Goal: Find specific page/section: Find specific page/section

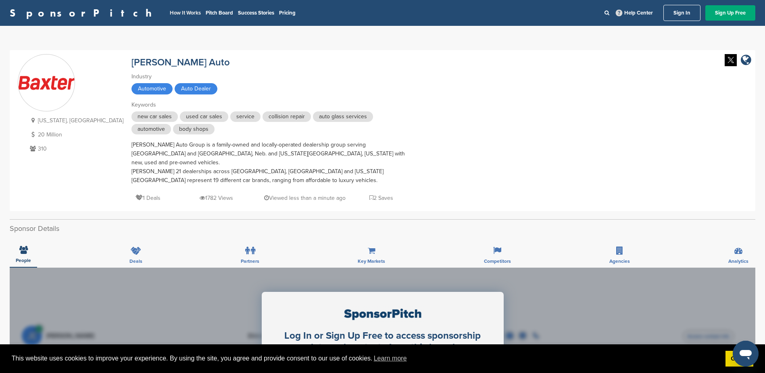
click at [170, 12] on link "How It Works" at bounding box center [185, 13] width 31 height 6
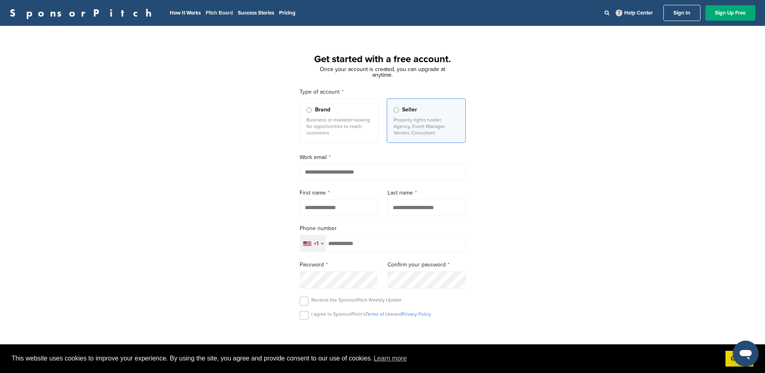
click at [206, 13] on link "Pitch Board" at bounding box center [219, 13] width 27 height 6
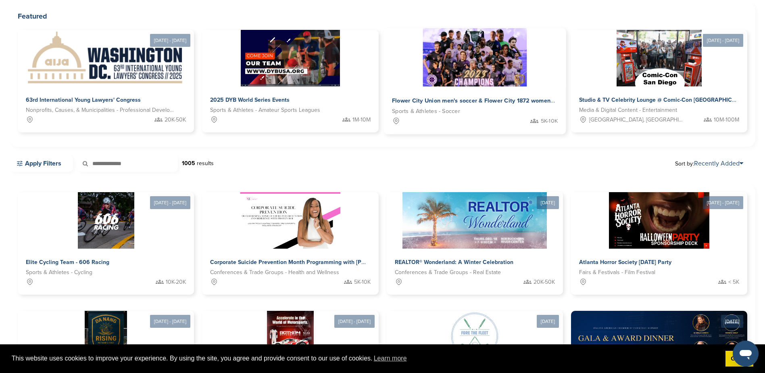
scroll to position [121, 0]
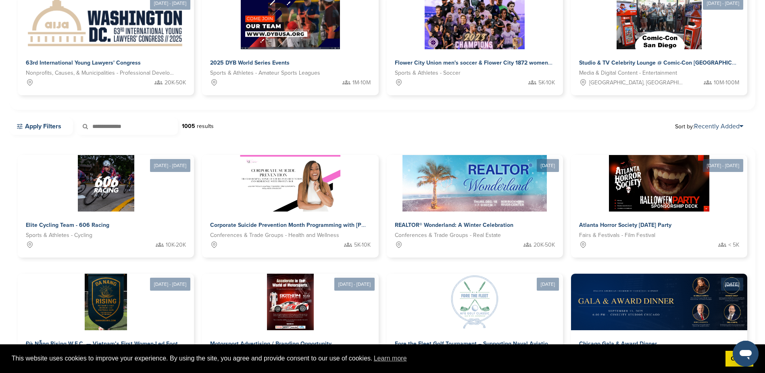
click at [43, 118] on link "Apply Filters" at bounding box center [41, 126] width 63 height 17
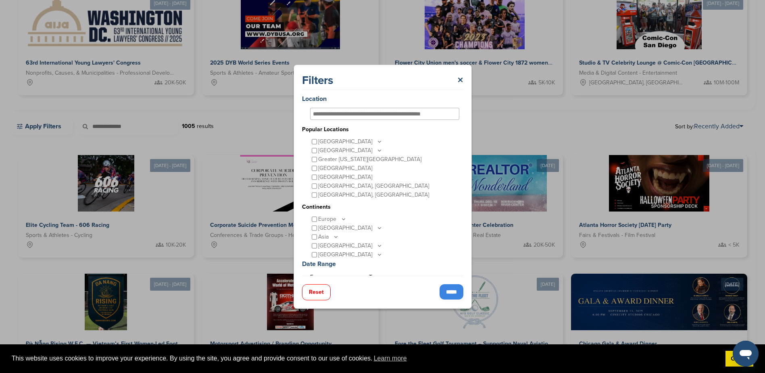
click at [310, 139] on div "[GEOGRAPHIC_DATA]" at bounding box center [384, 141] width 149 height 9
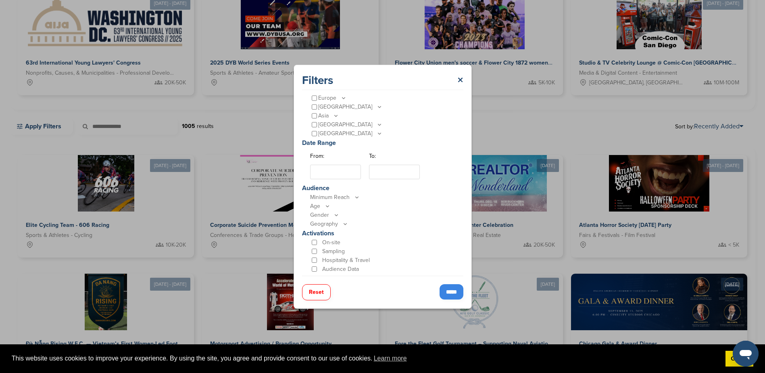
click at [339, 174] on input "From:" at bounding box center [335, 171] width 51 height 15
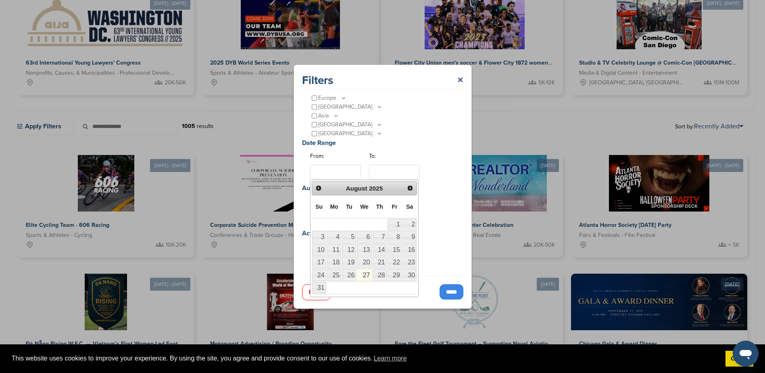
click at [338, 173] on input "From:" at bounding box center [335, 171] width 51 height 15
click at [315, 172] on input "From:" at bounding box center [335, 171] width 51 height 15
click at [302, 170] on div "Date Range From: To:" at bounding box center [380, 160] width 157 height 45
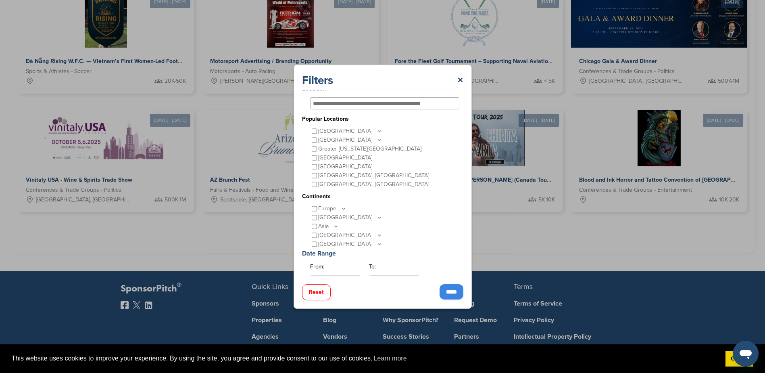
scroll to position [0, 0]
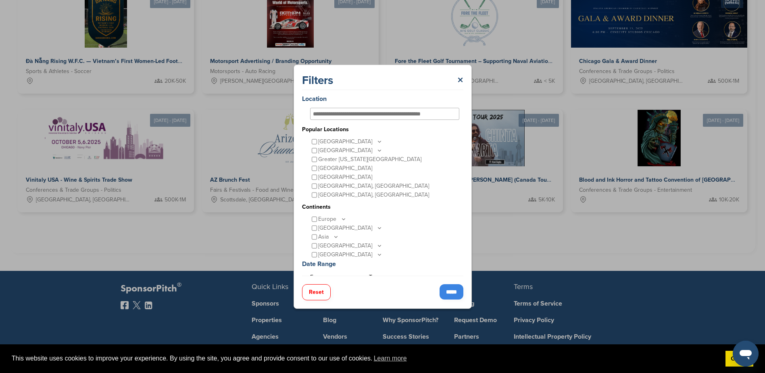
click at [387, 118] on div at bounding box center [384, 114] width 149 height 12
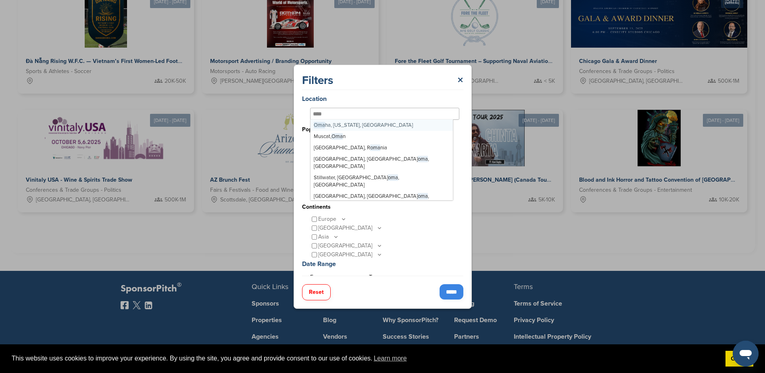
type input "*****"
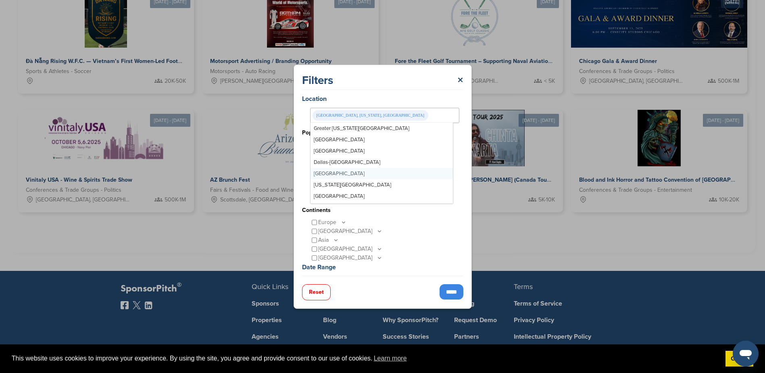
click at [300, 175] on div "Filters × Location [GEOGRAPHIC_DATA], [US_STATE], [GEOGRAPHIC_DATA] [GEOGRAPHIC…" at bounding box center [382, 187] width 178 height 244
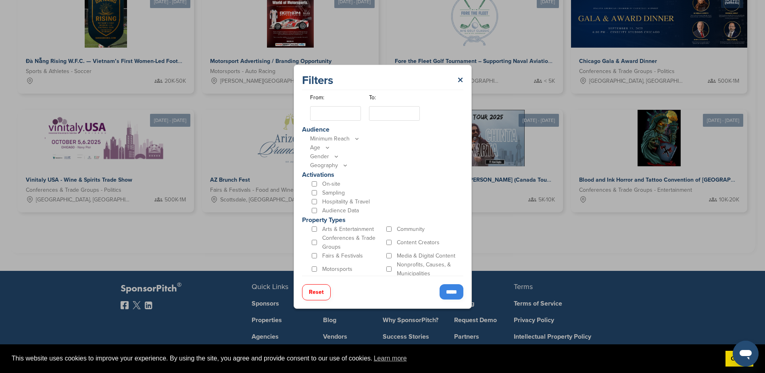
scroll to position [194, 0]
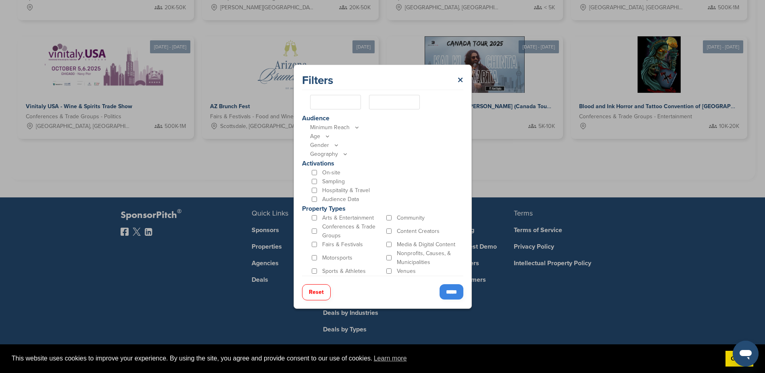
click at [454, 293] on input "*****" at bounding box center [451, 291] width 24 height 15
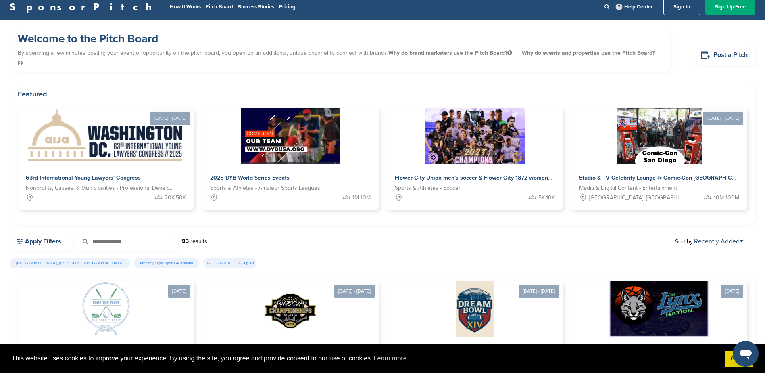
scroll to position [0, 0]
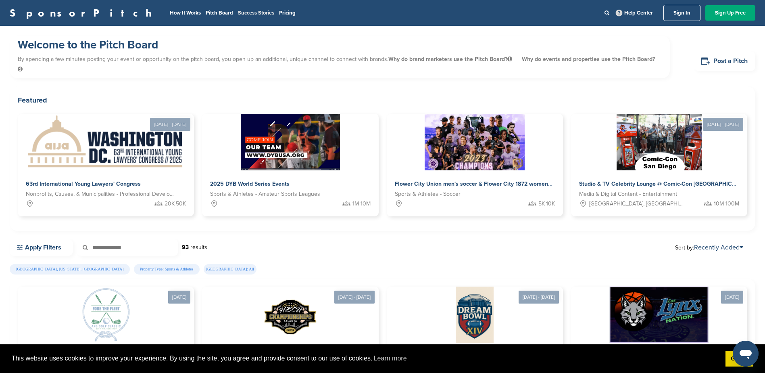
click at [238, 12] on link "Success Stories" at bounding box center [256, 13] width 36 height 6
